Goal: Information Seeking & Learning: Learn about a topic

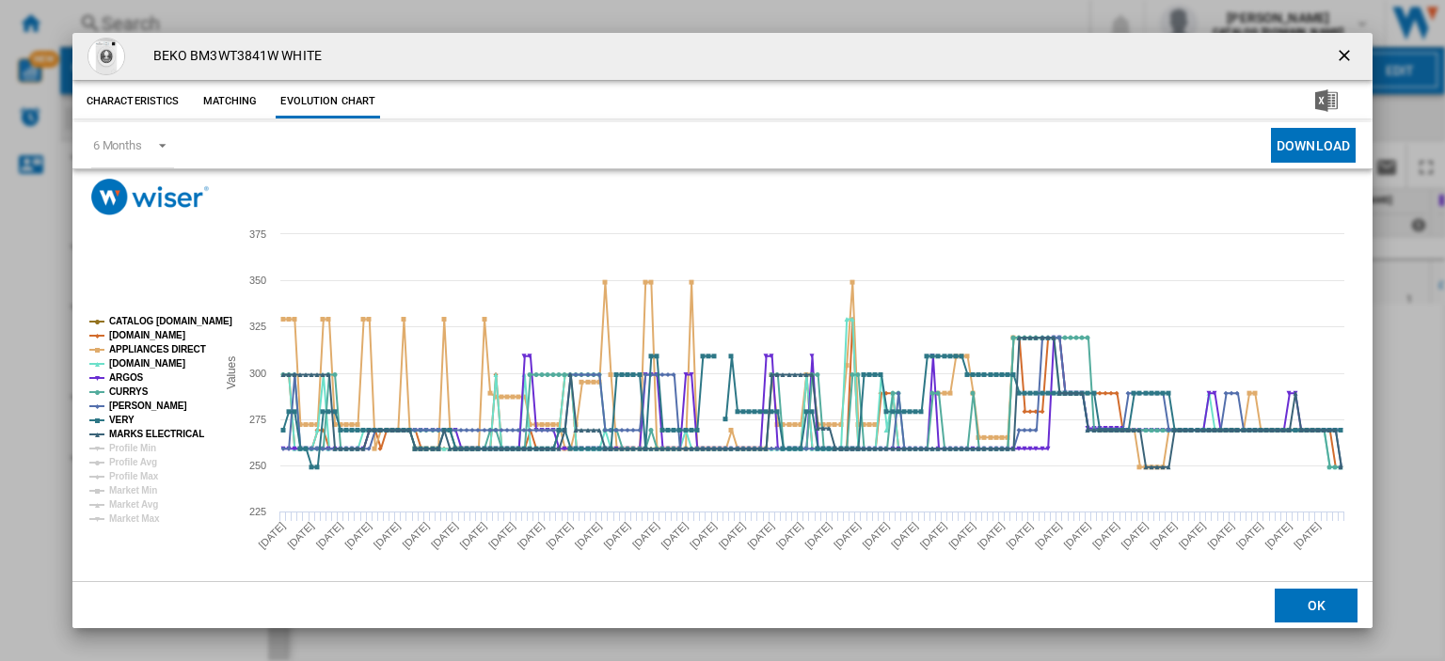
click at [1335, 52] on ng-md-icon "getI18NText('BUTTONS.CLOSE_DIALOG')" at bounding box center [1346, 57] width 23 height 23
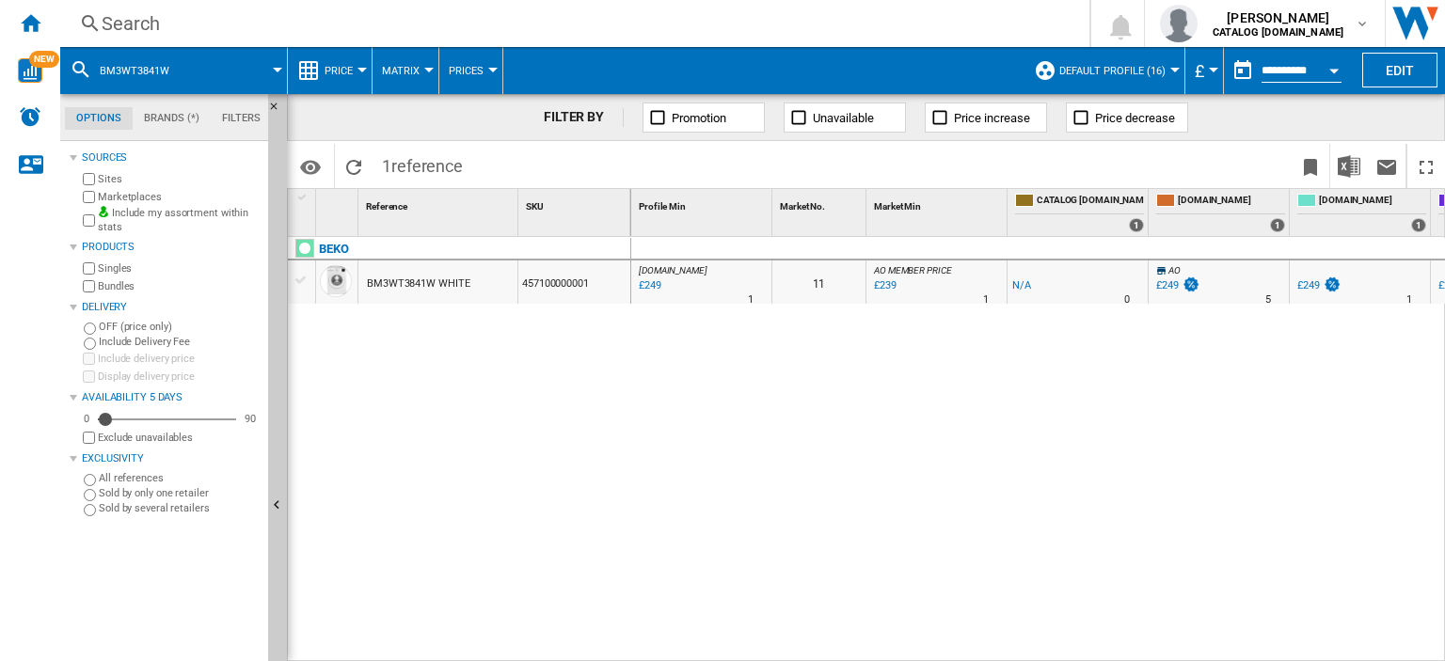
click at [117, 25] on div "Search" at bounding box center [571, 23] width 939 height 26
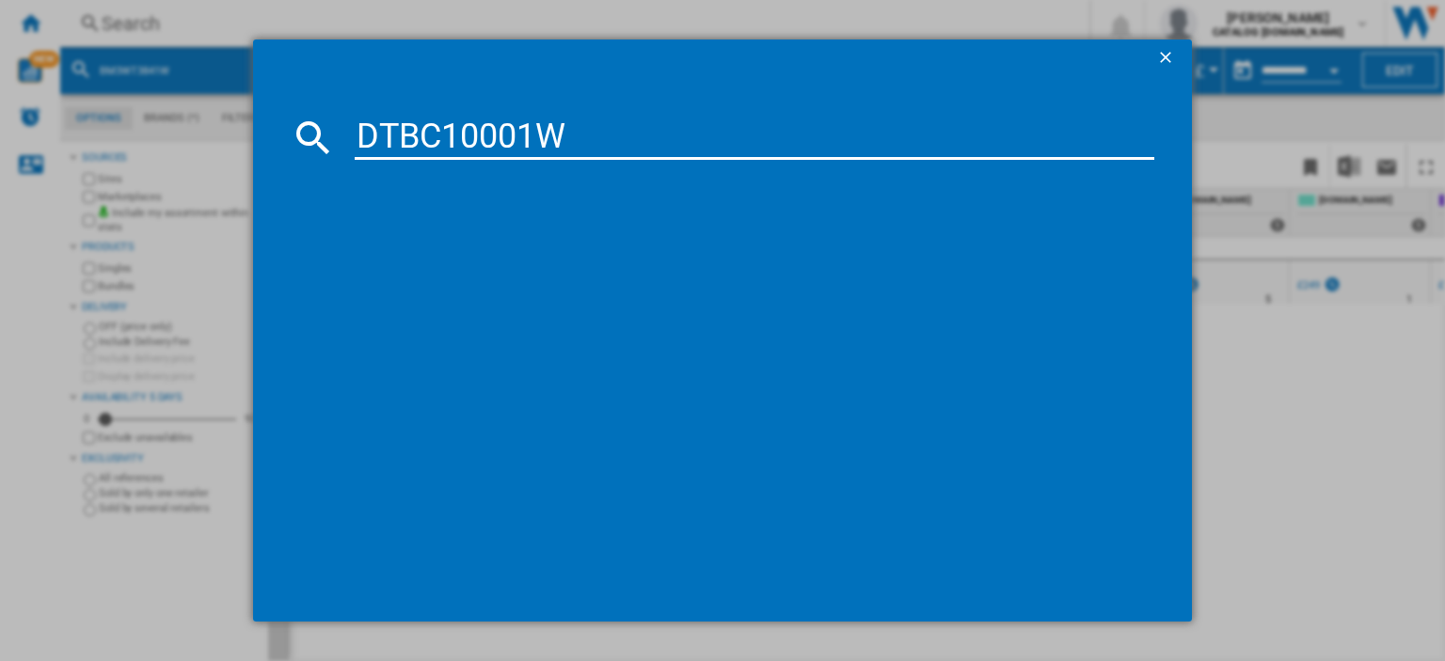
type input "DTBC10001W"
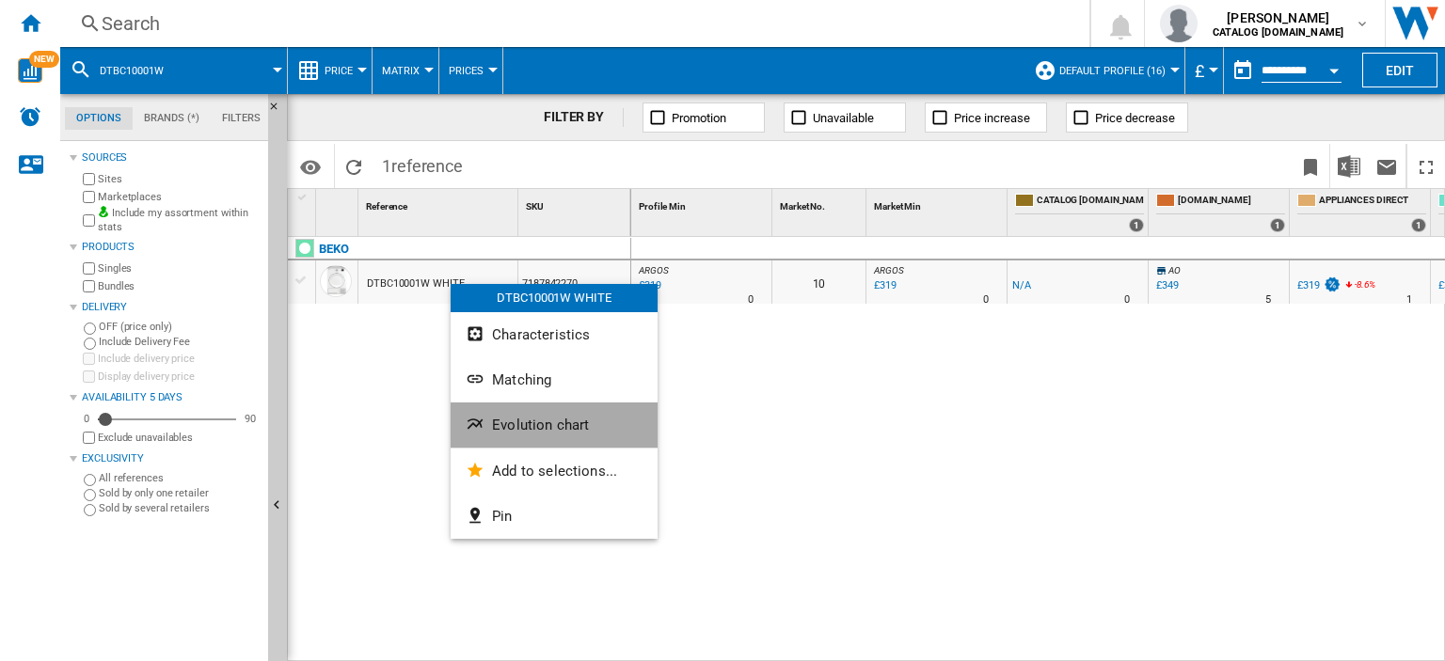
click at [579, 422] on span "Evolution chart" at bounding box center [540, 425] width 97 height 17
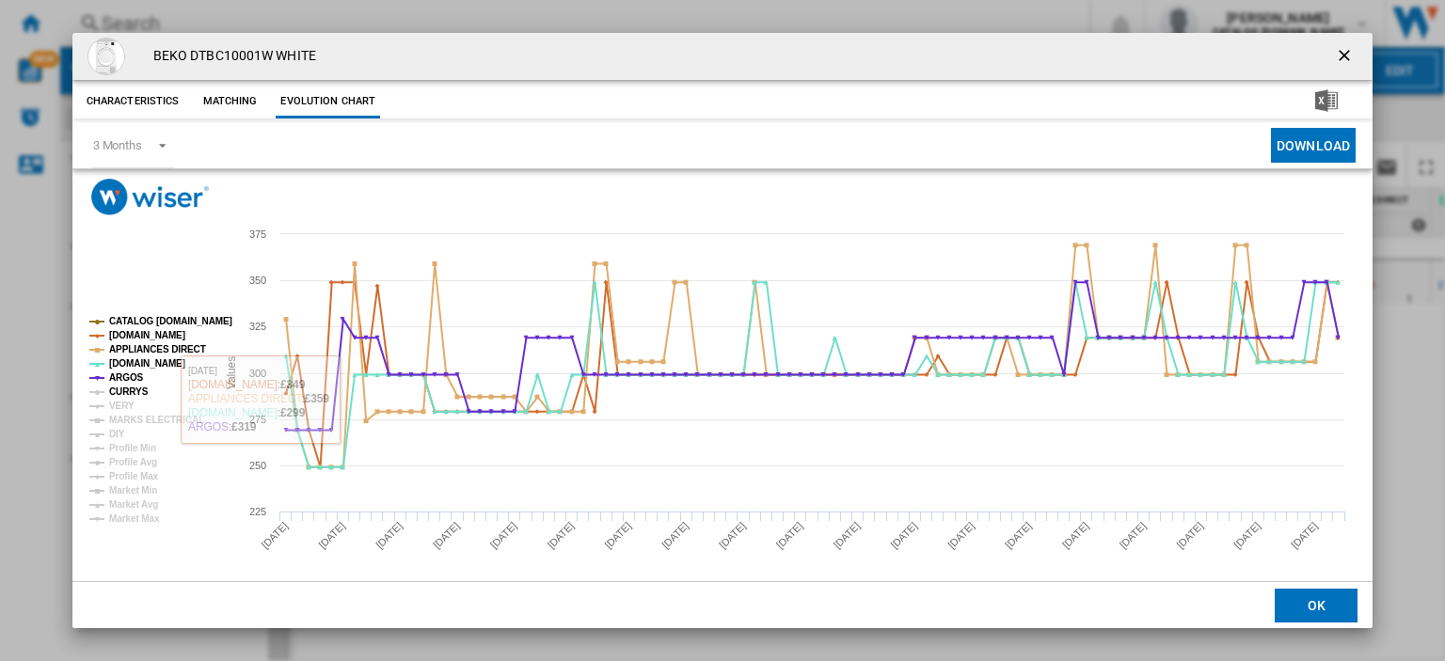
click at [117, 387] on tspan "CURRYS" at bounding box center [129, 392] width 40 height 10
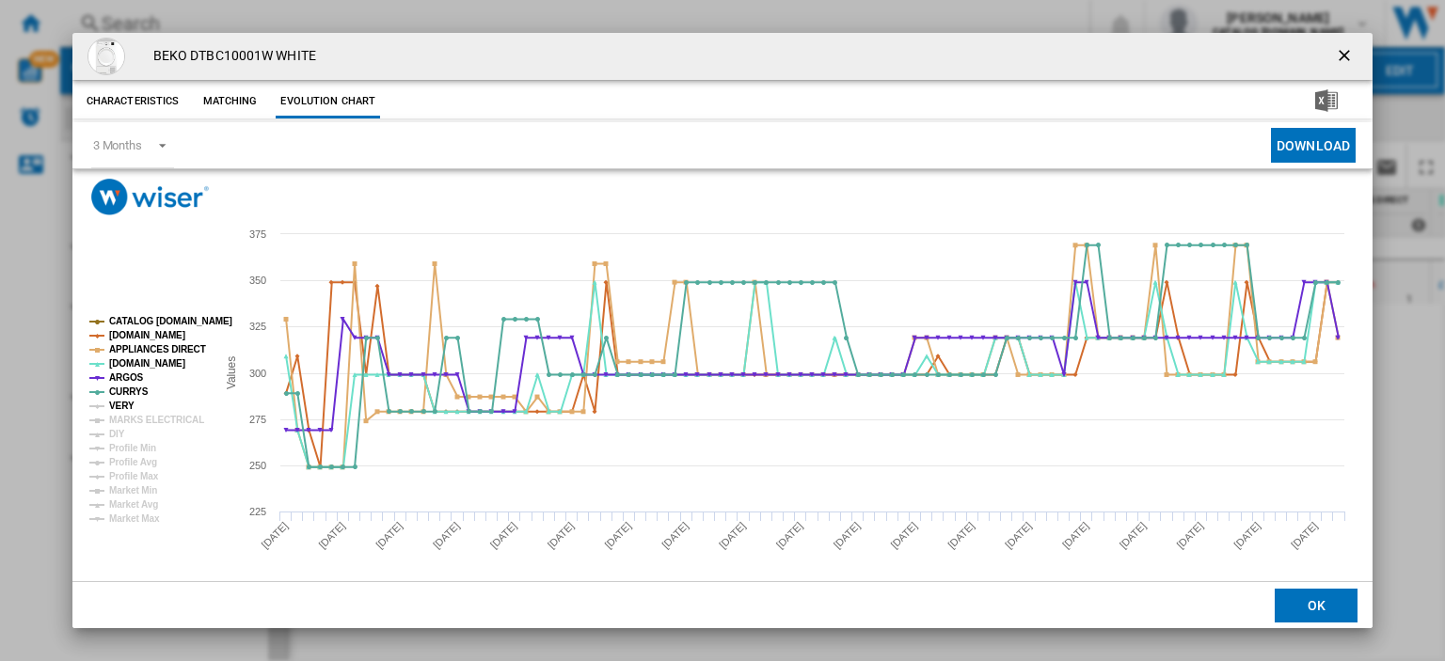
click at [114, 405] on tspan "VERY" at bounding box center [121, 406] width 25 height 10
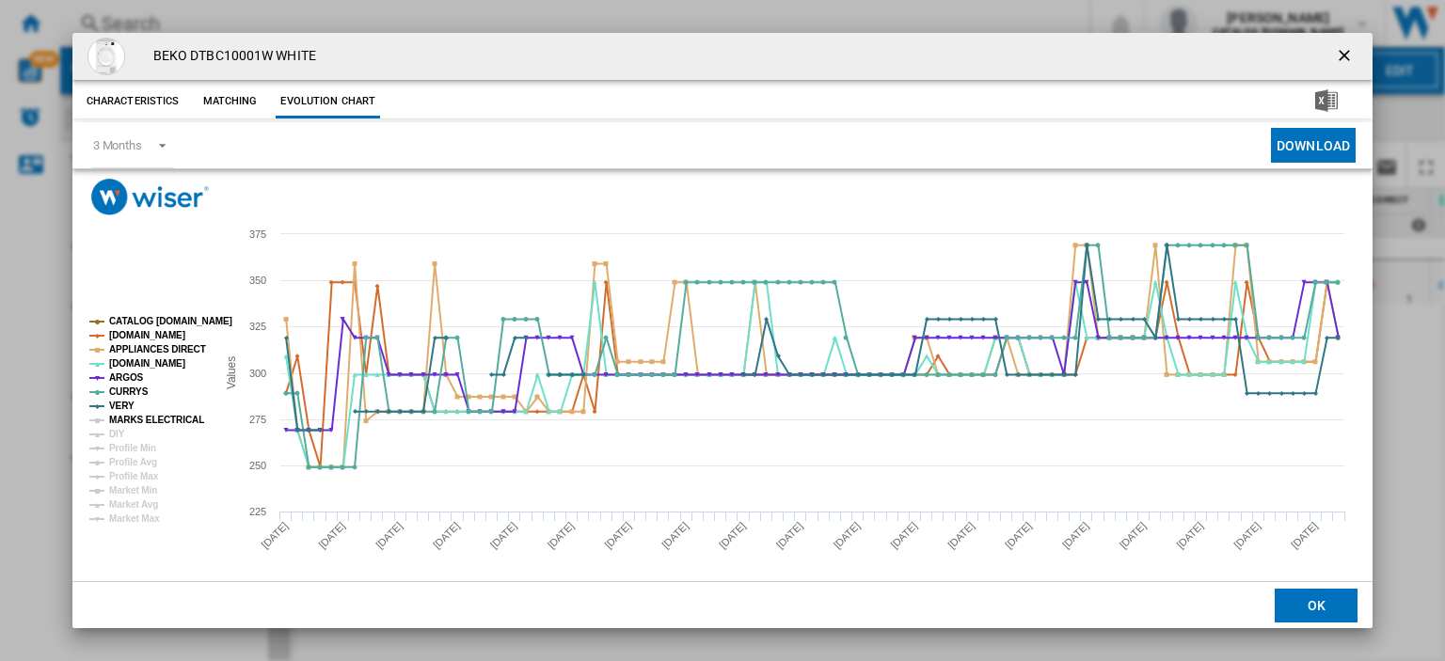
click at [117, 417] on tspan "MARKS ELECTRICAL" at bounding box center [156, 420] width 95 height 10
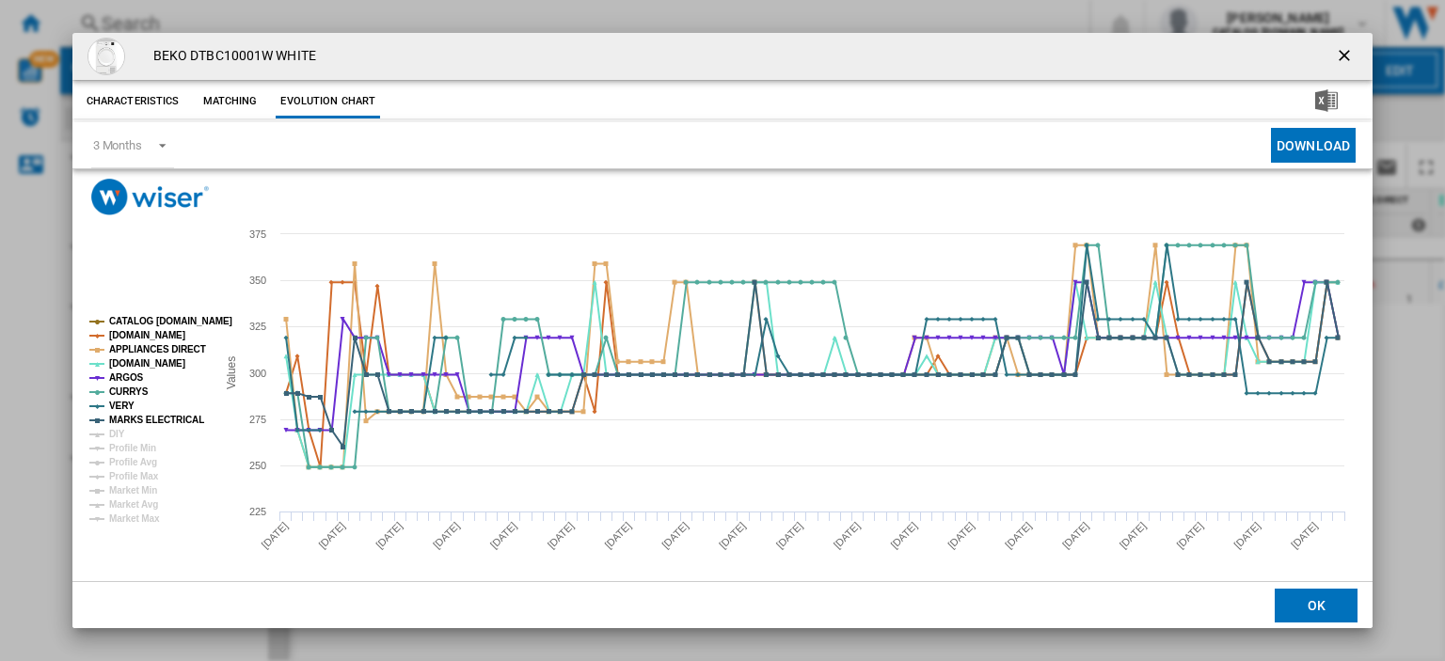
click at [1335, 48] on ng-md-icon "getI18NText('BUTTONS.CLOSE_DIALOG')" at bounding box center [1346, 57] width 23 height 23
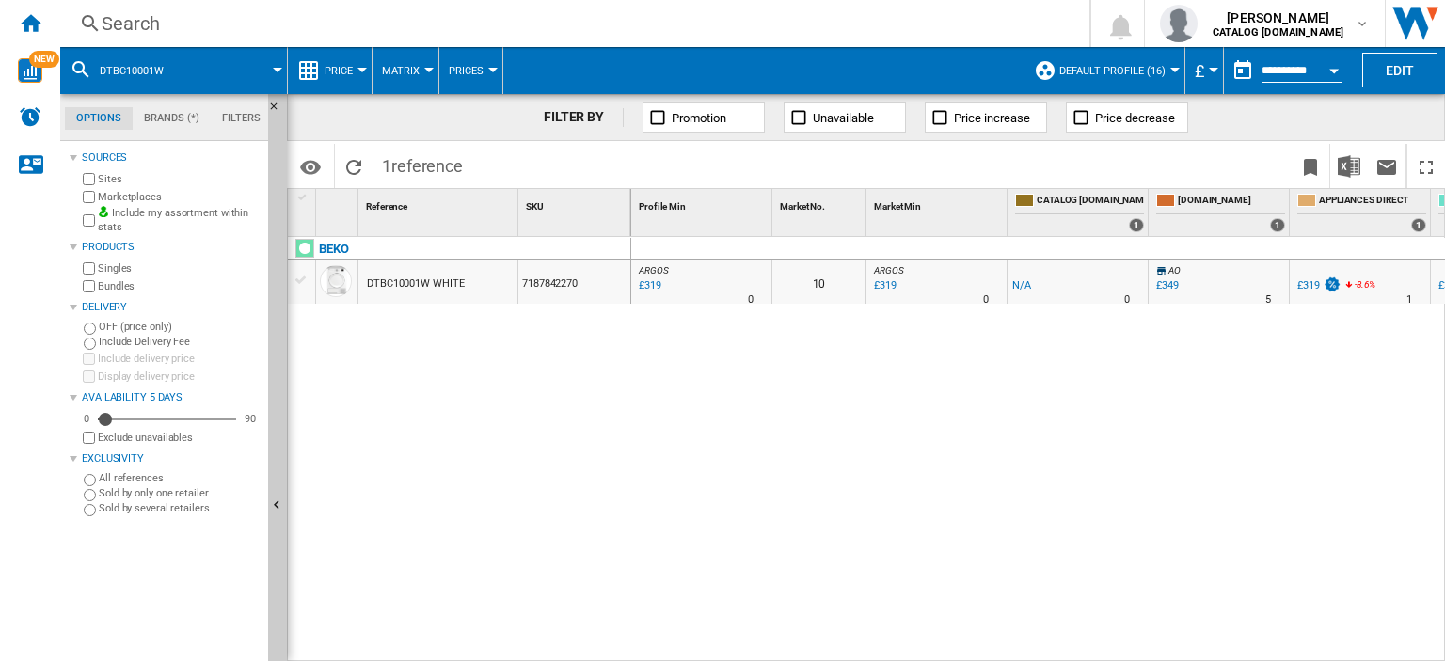
click at [124, 24] on div "Search" at bounding box center [571, 23] width 939 height 26
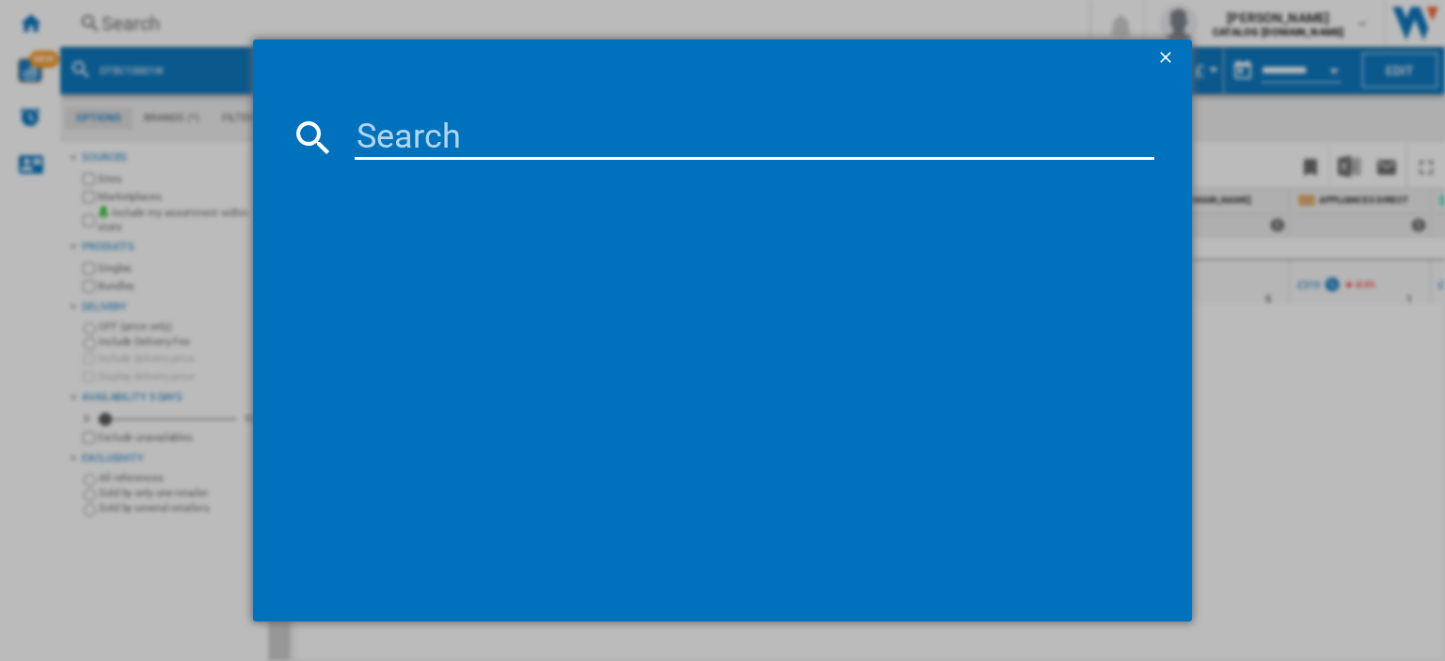
type input "KDVF100X"
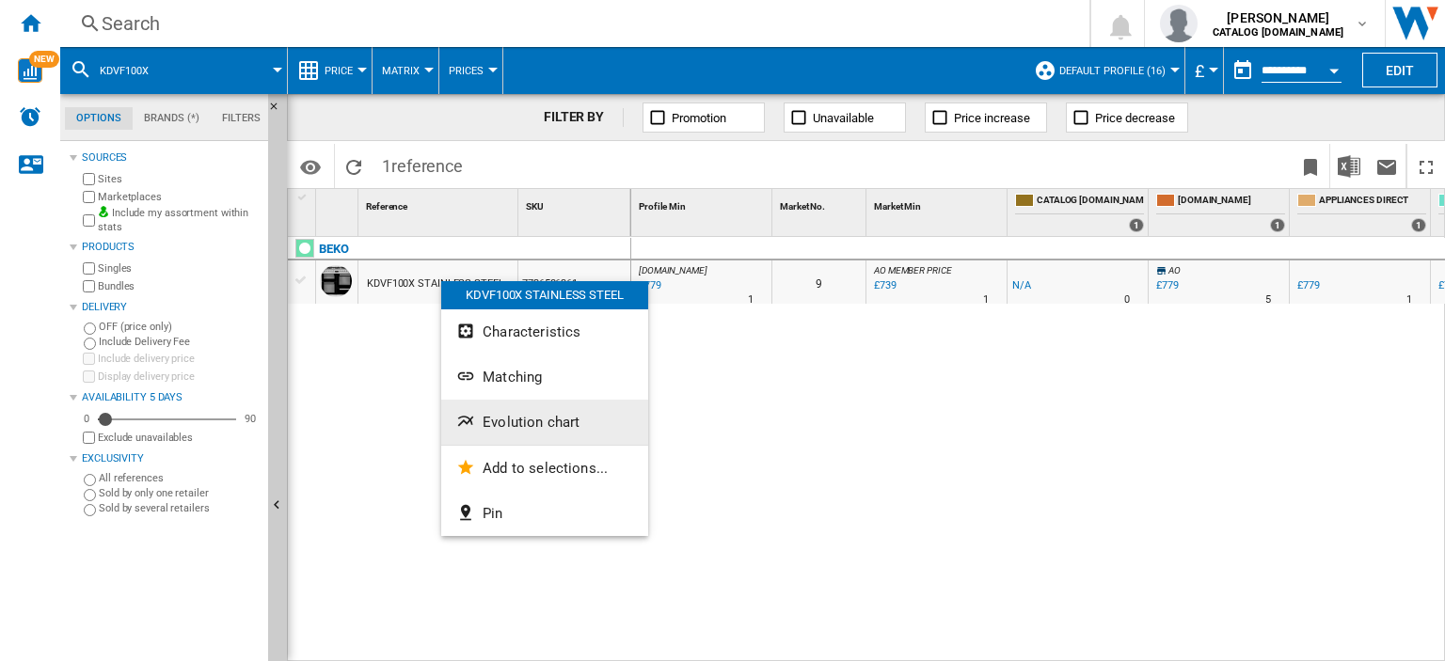
click at [542, 424] on span "Evolution chart" at bounding box center [531, 422] width 97 height 17
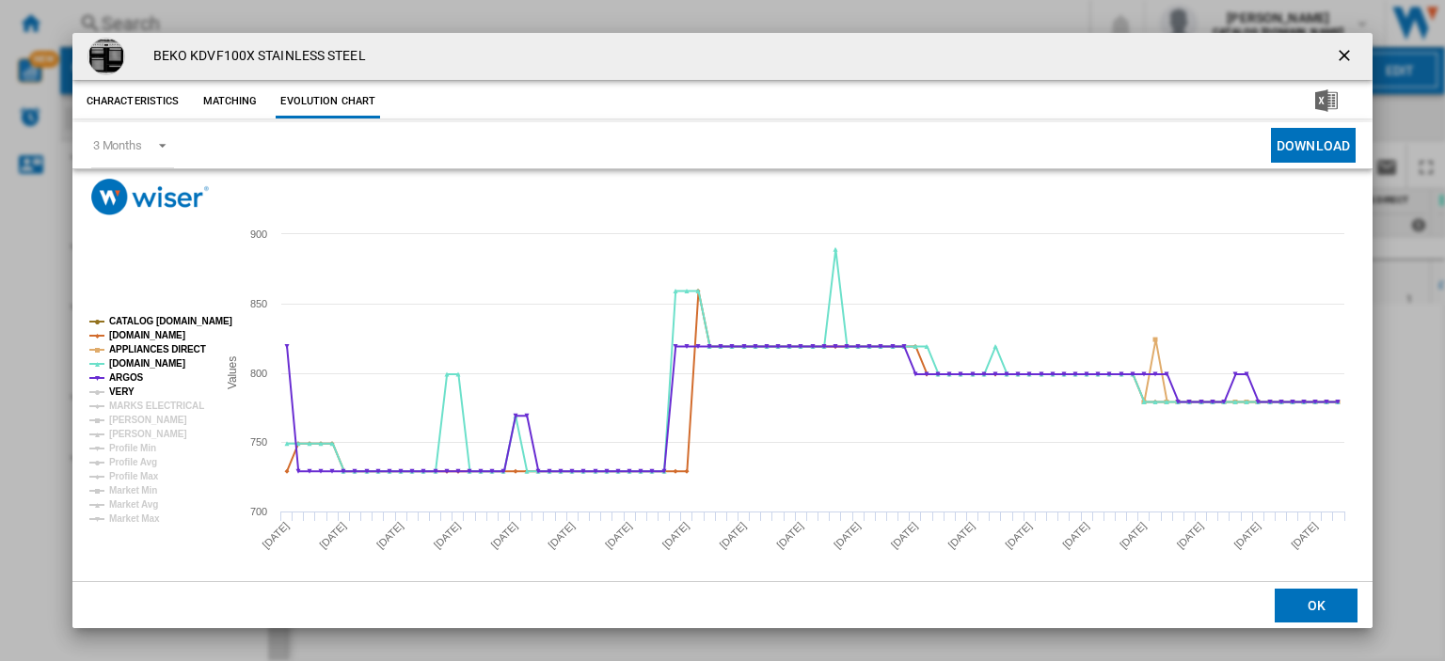
click at [118, 389] on tspan "VERY" at bounding box center [121, 392] width 25 height 10
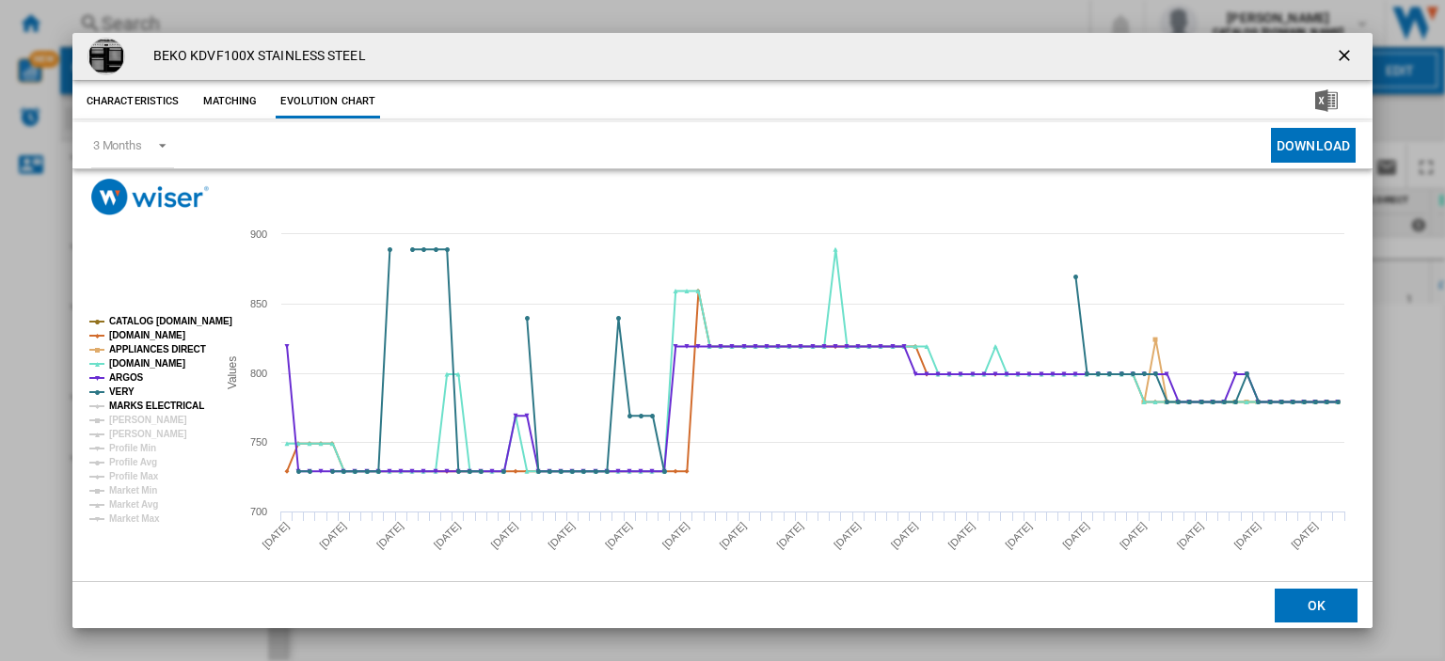
click at [123, 405] on tspan "MARKS ELECTRICAL" at bounding box center [156, 406] width 95 height 10
click at [121, 416] on tspan "[PERSON_NAME]" at bounding box center [148, 420] width 78 height 10
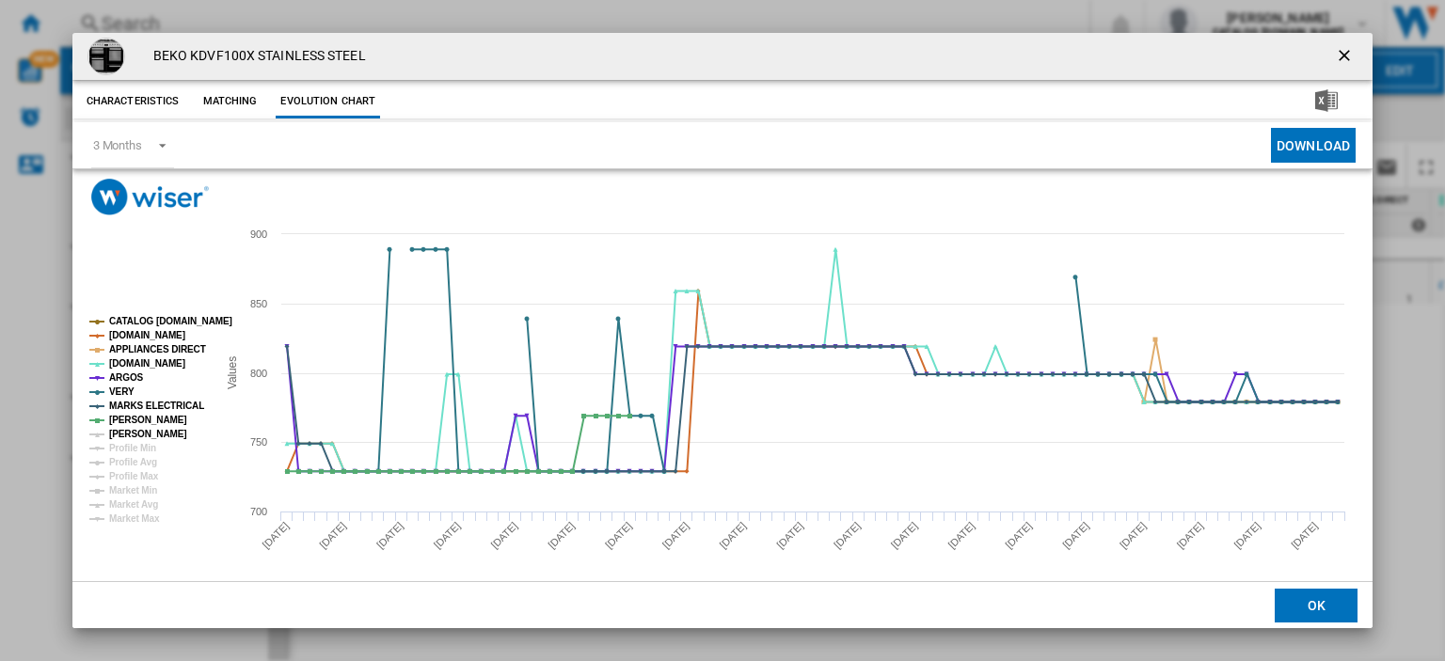
click at [121, 431] on tspan "[PERSON_NAME]" at bounding box center [148, 434] width 78 height 10
